Goal: Check status

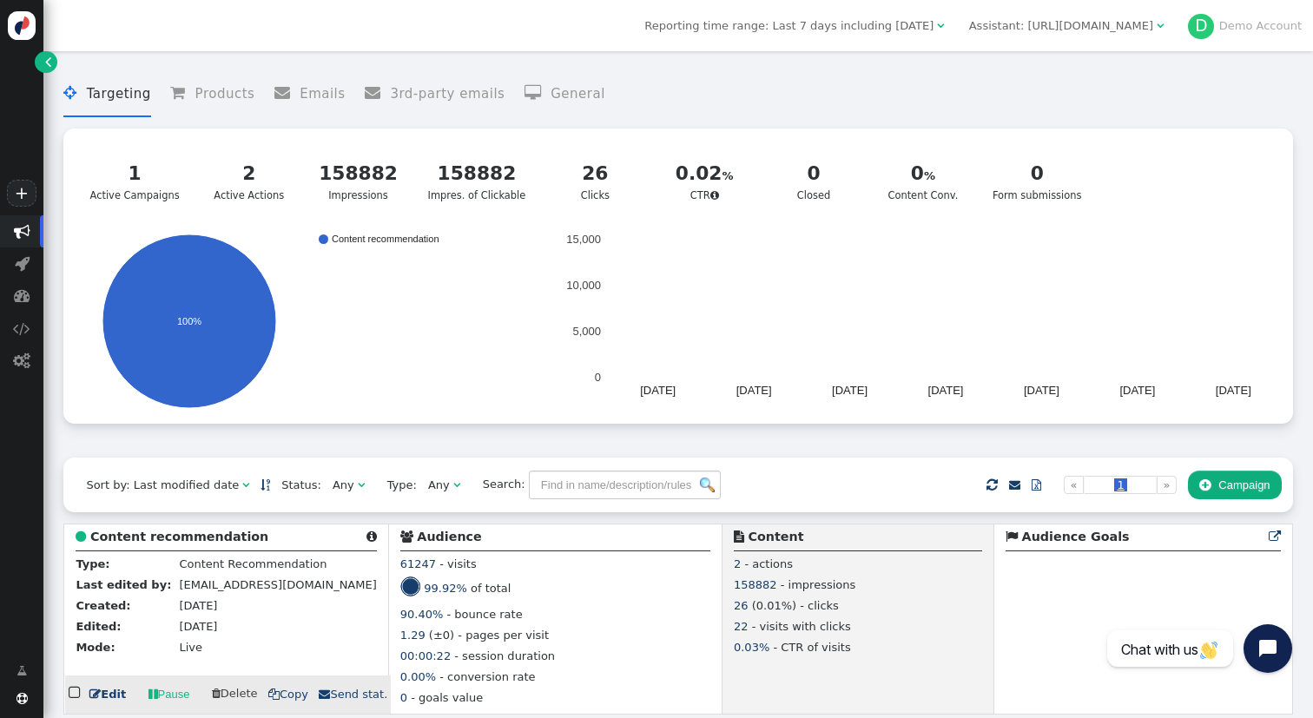
click at [205, 531] on td " Content recommendation  Type: Content Recommendation Last edited by: office@…" at bounding box center [226, 619] width 324 height 190
click at [204, 541] on b "Content recommendation" at bounding box center [179, 537] width 178 height 14
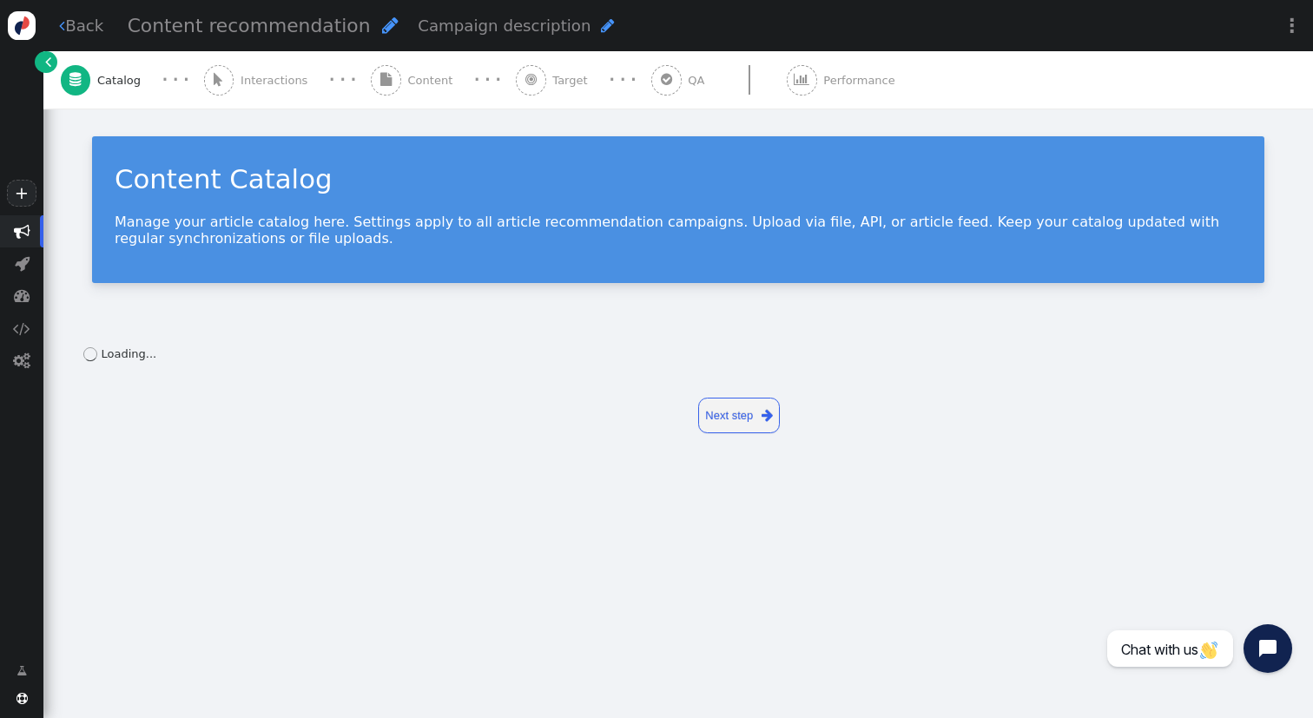
click at [787, 73] on span "" at bounding box center [802, 80] width 30 height 30
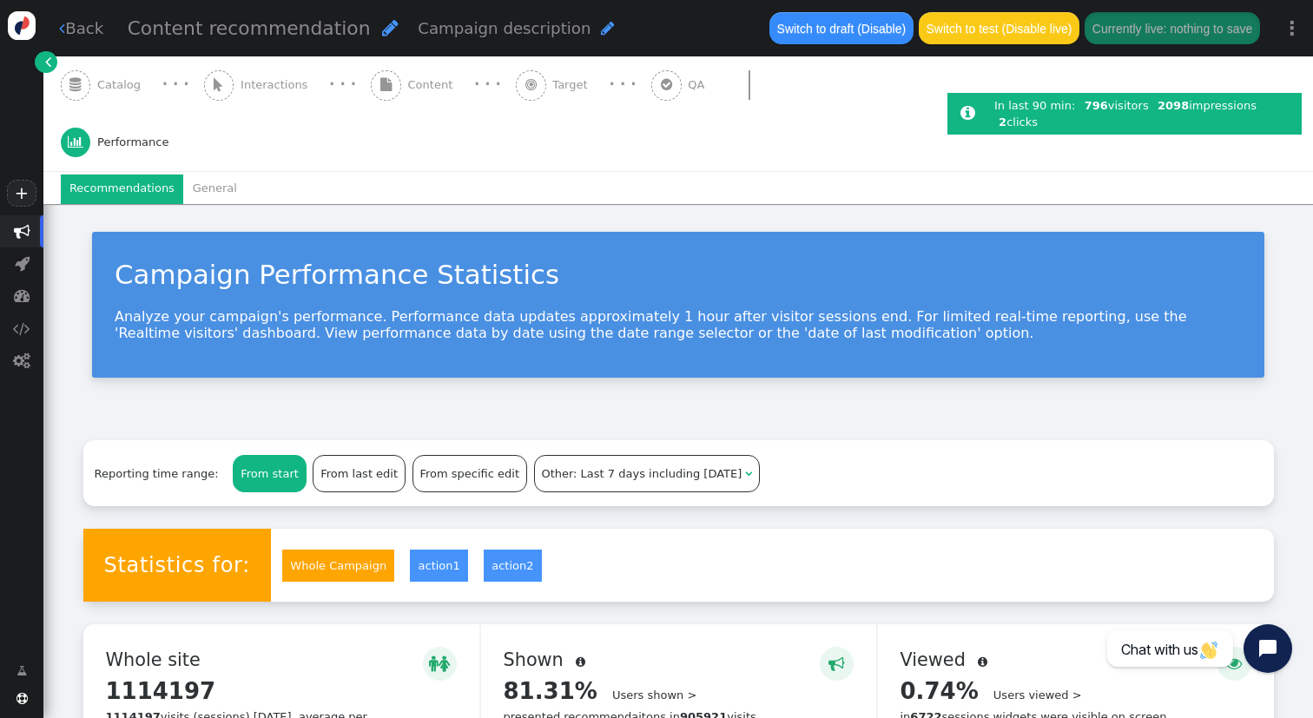
click at [42, 59] on link "" at bounding box center [46, 62] width 22 height 22
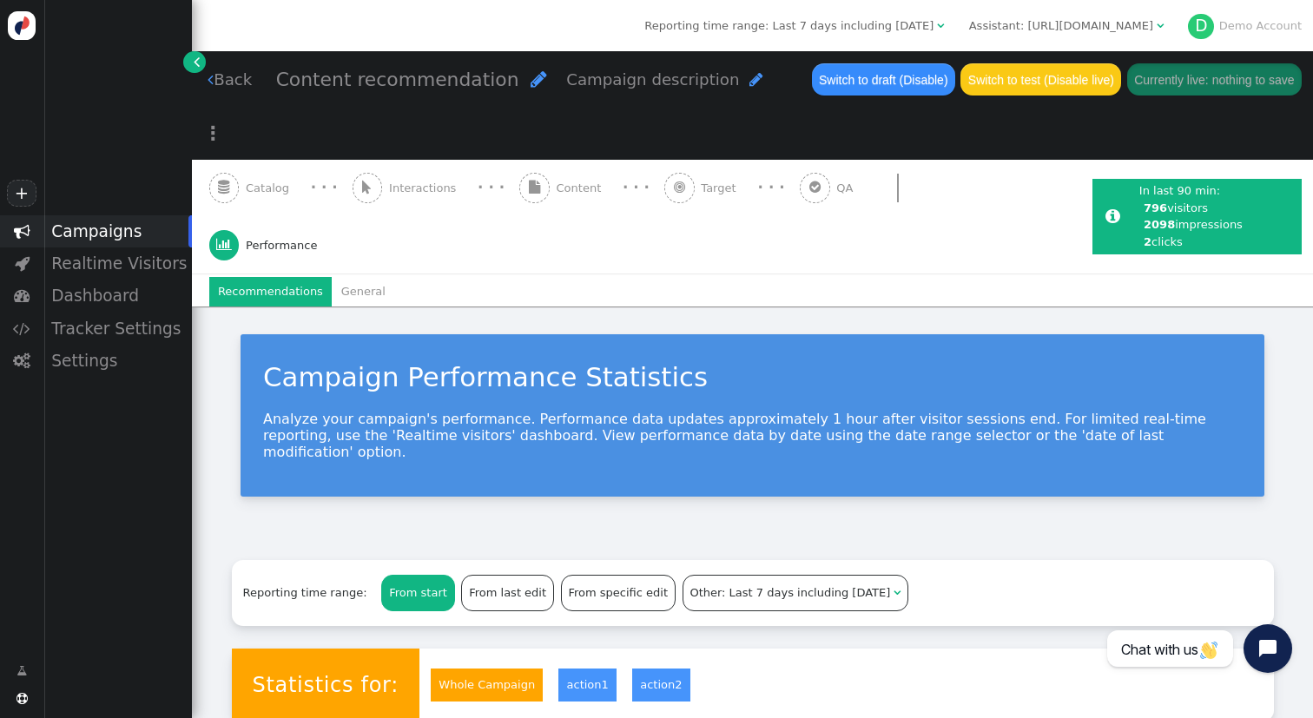
click at [1079, 28] on div "Assistant: https://www.libraryjournal.com/" at bounding box center [1061, 25] width 184 height 17
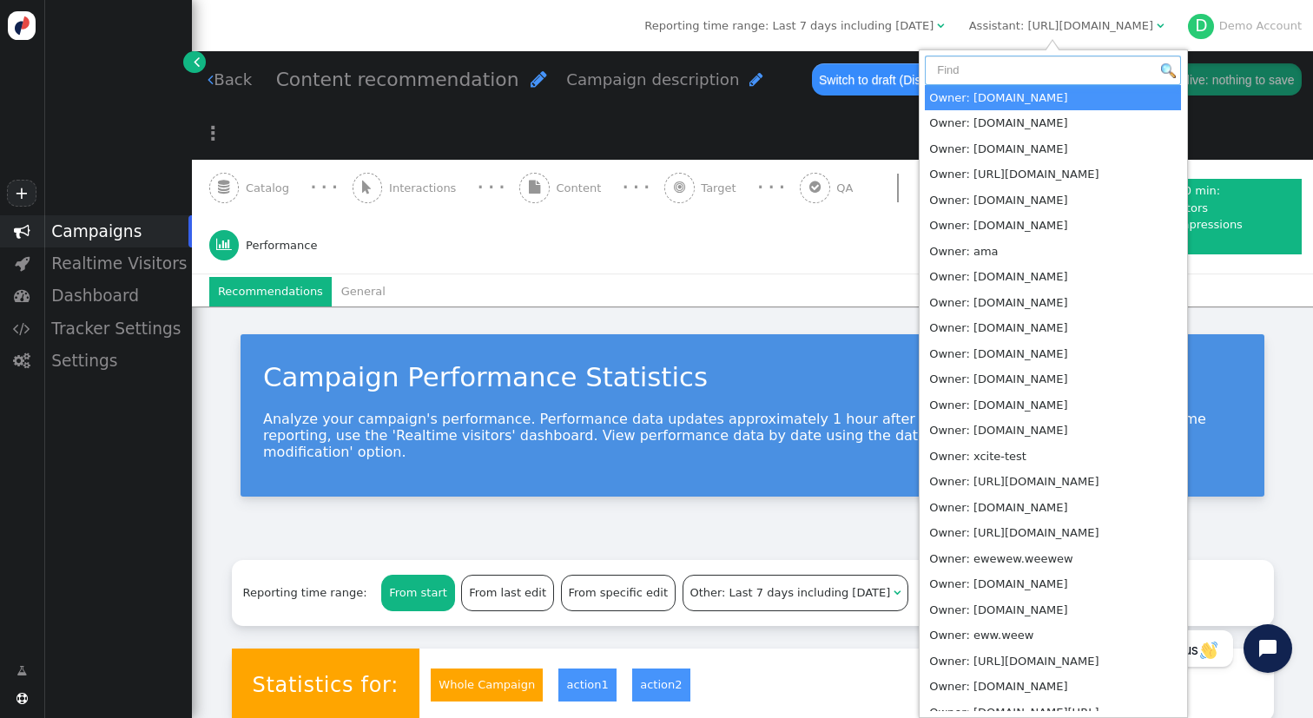
click at [1064, 72] on input "text" at bounding box center [1053, 71] width 256 height 30
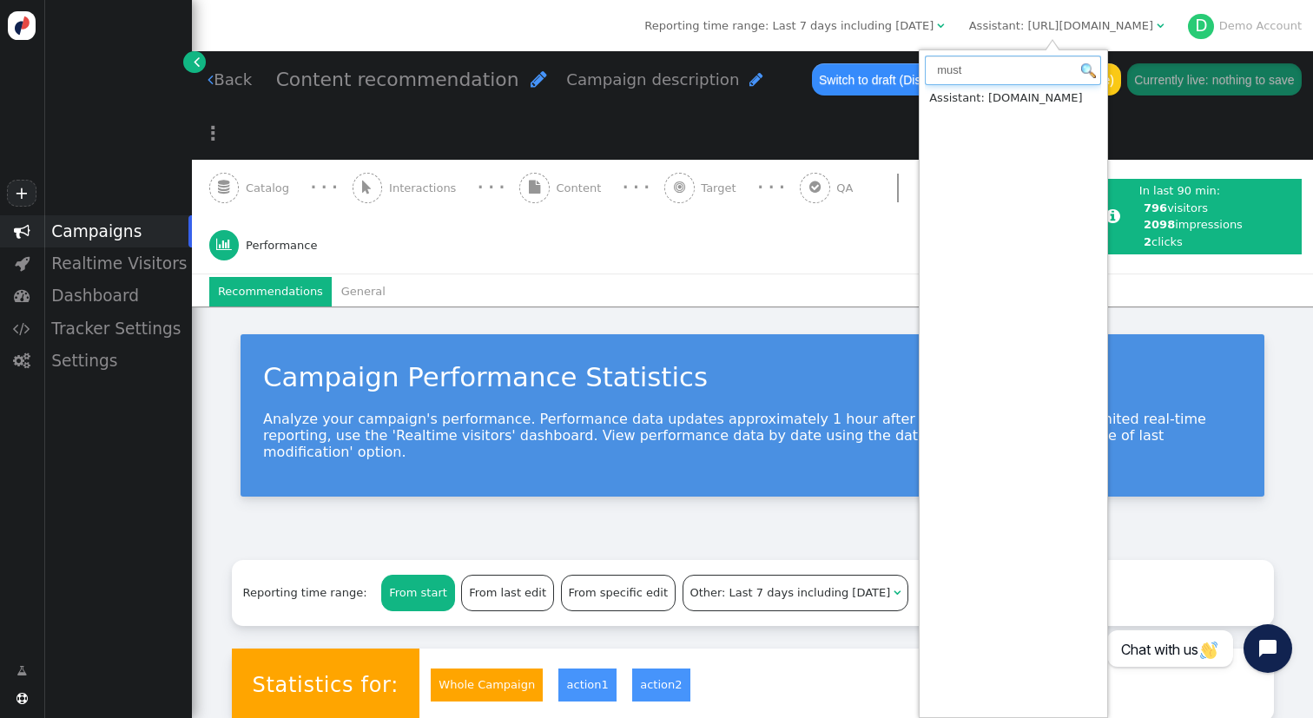
type input "must"
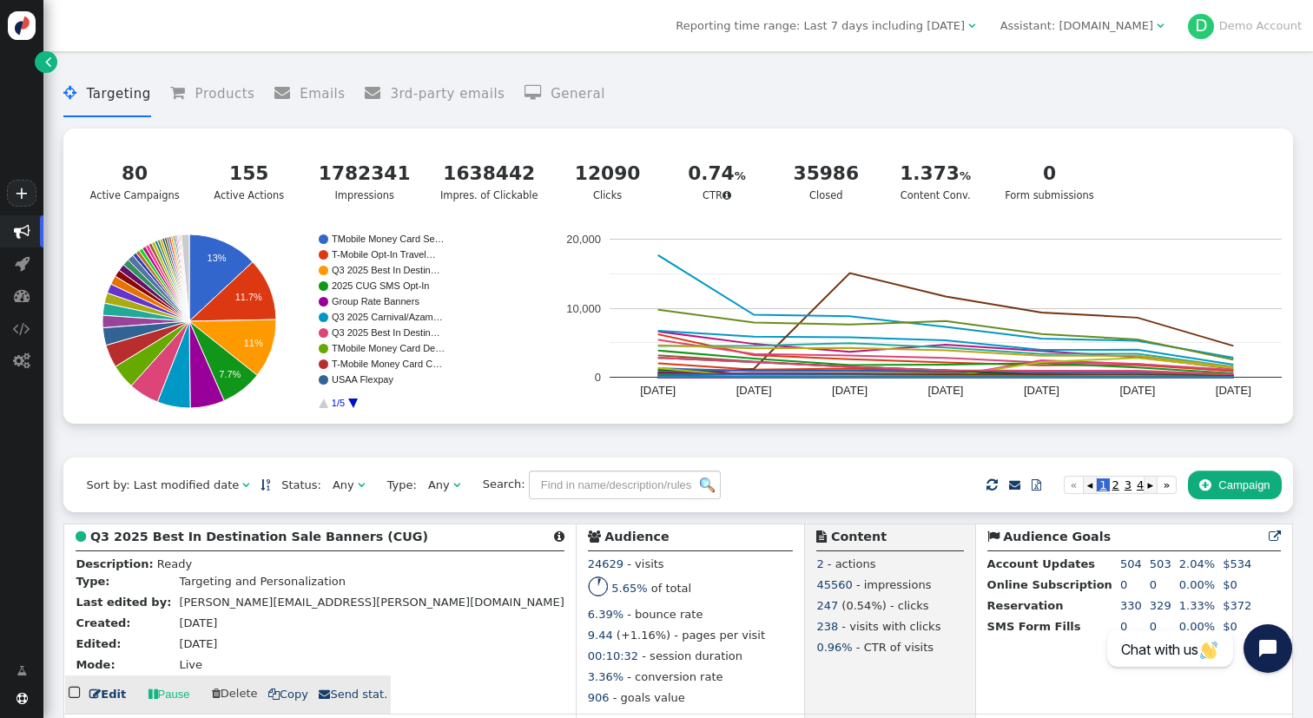
click at [228, 538] on b "Q3 2025 Best In Destination Sale Banners (CUG)" at bounding box center [259, 537] width 338 height 14
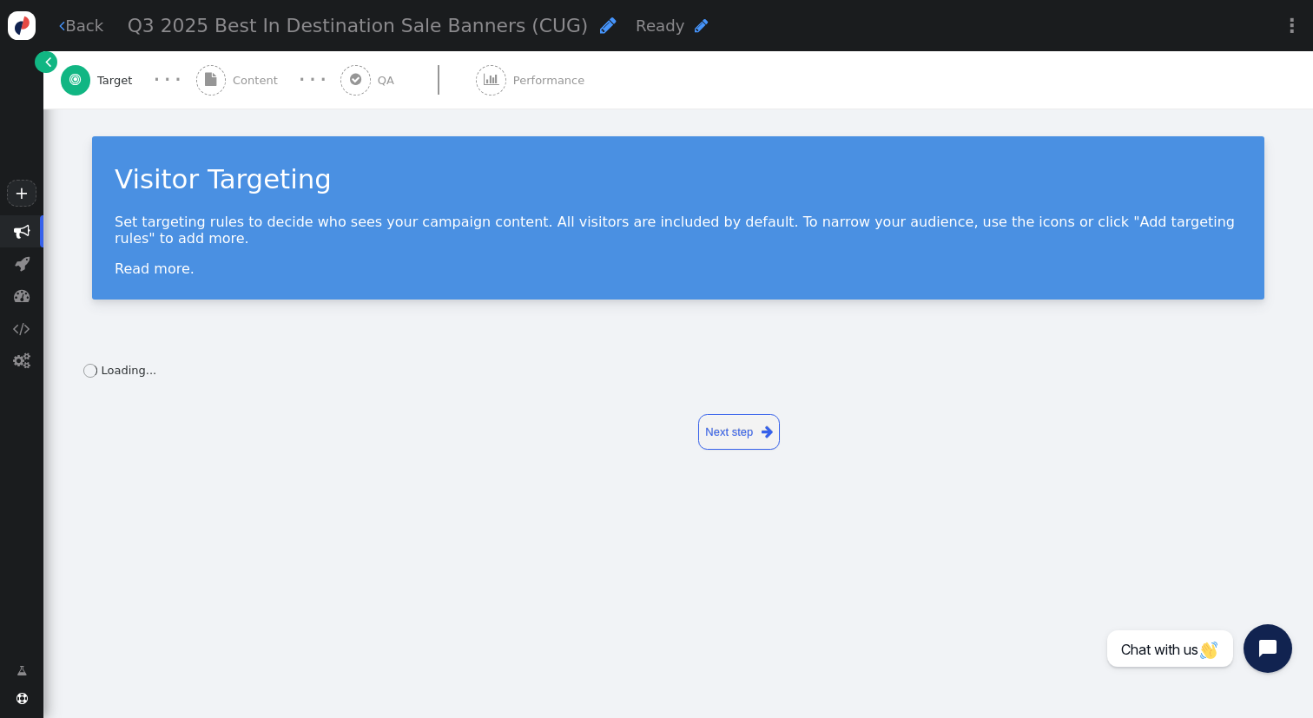
click at [547, 82] on span "Performance" at bounding box center [552, 80] width 78 height 17
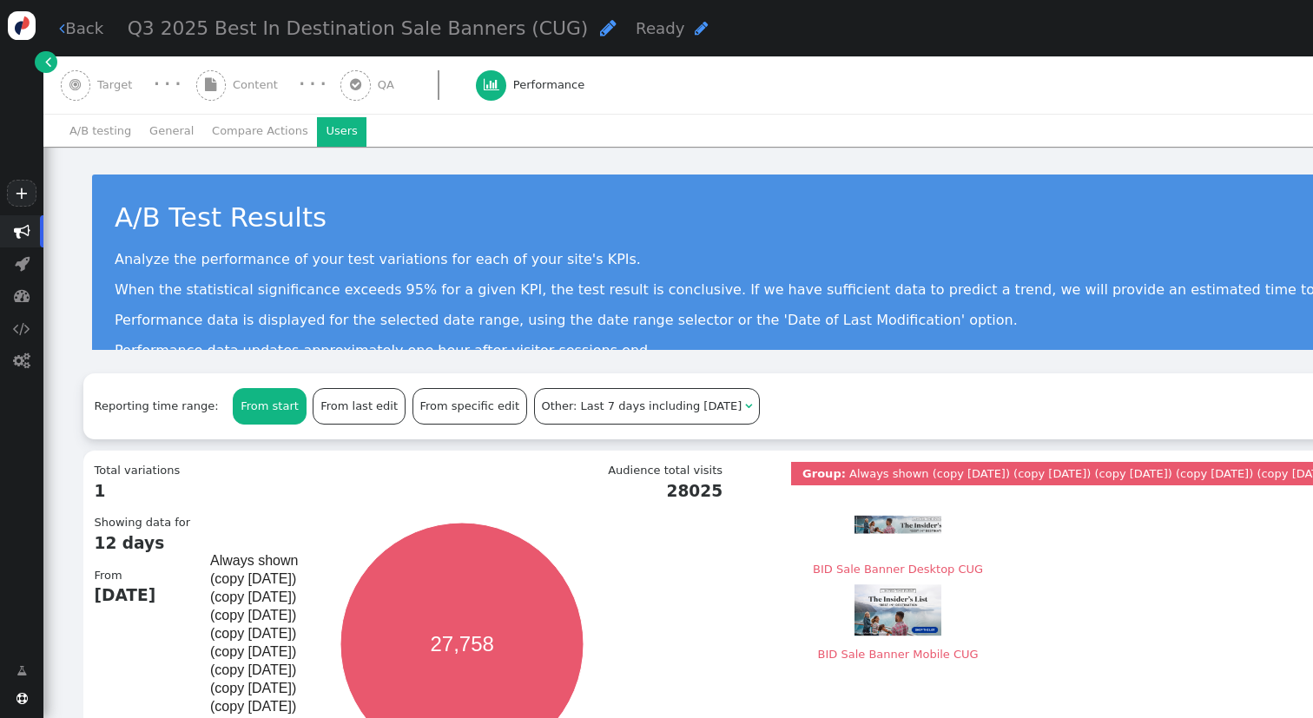
click at [338, 135] on li "Users" at bounding box center [341, 132] width 49 height 30
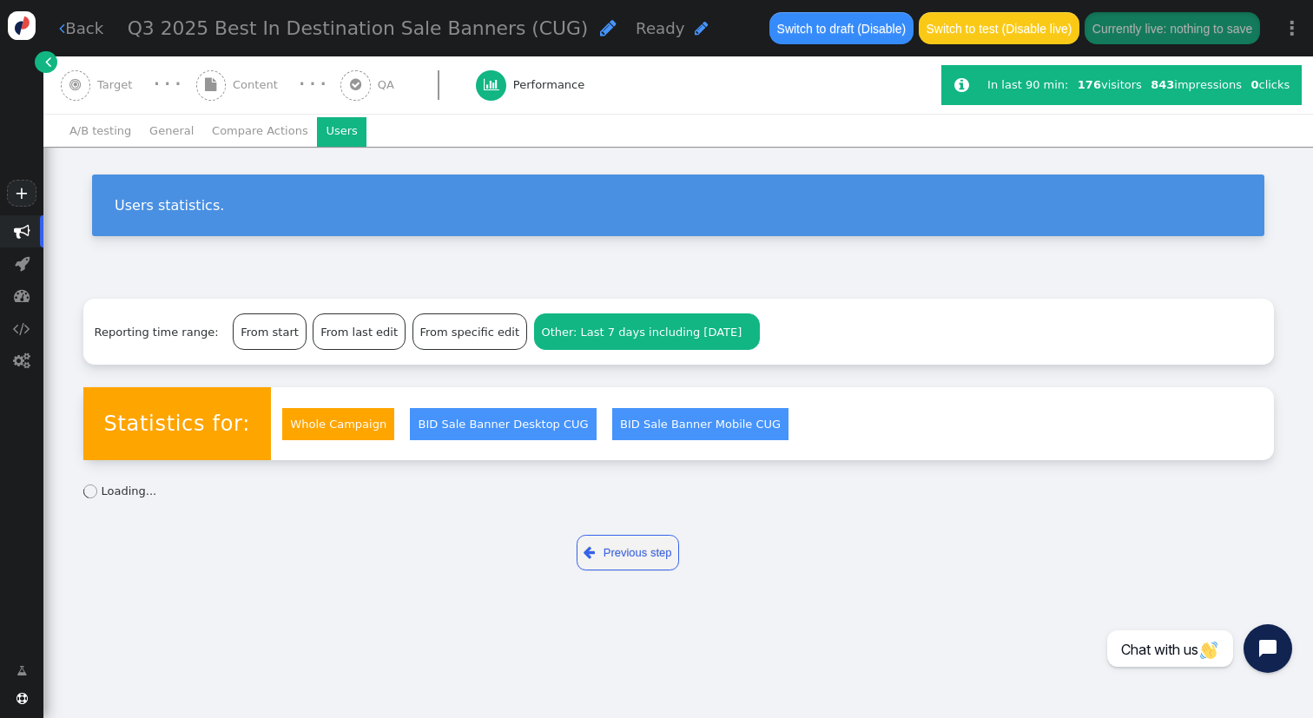
click at [590, 321] on div "Other: Last 7 days including [DATE] " at bounding box center [647, 331] width 224 height 35
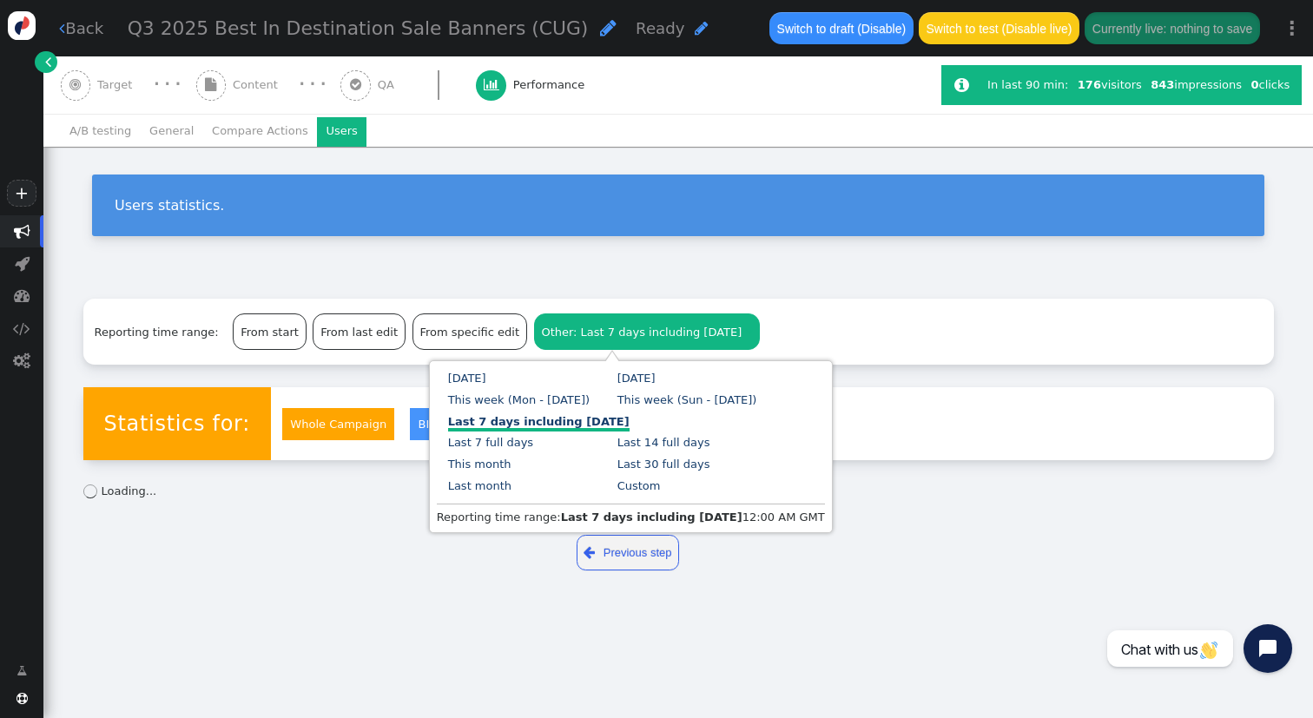
click at [605, 239] on div "Users statistics." at bounding box center [678, 212] width 1270 height 130
